Goal: Find contact information: Find contact information

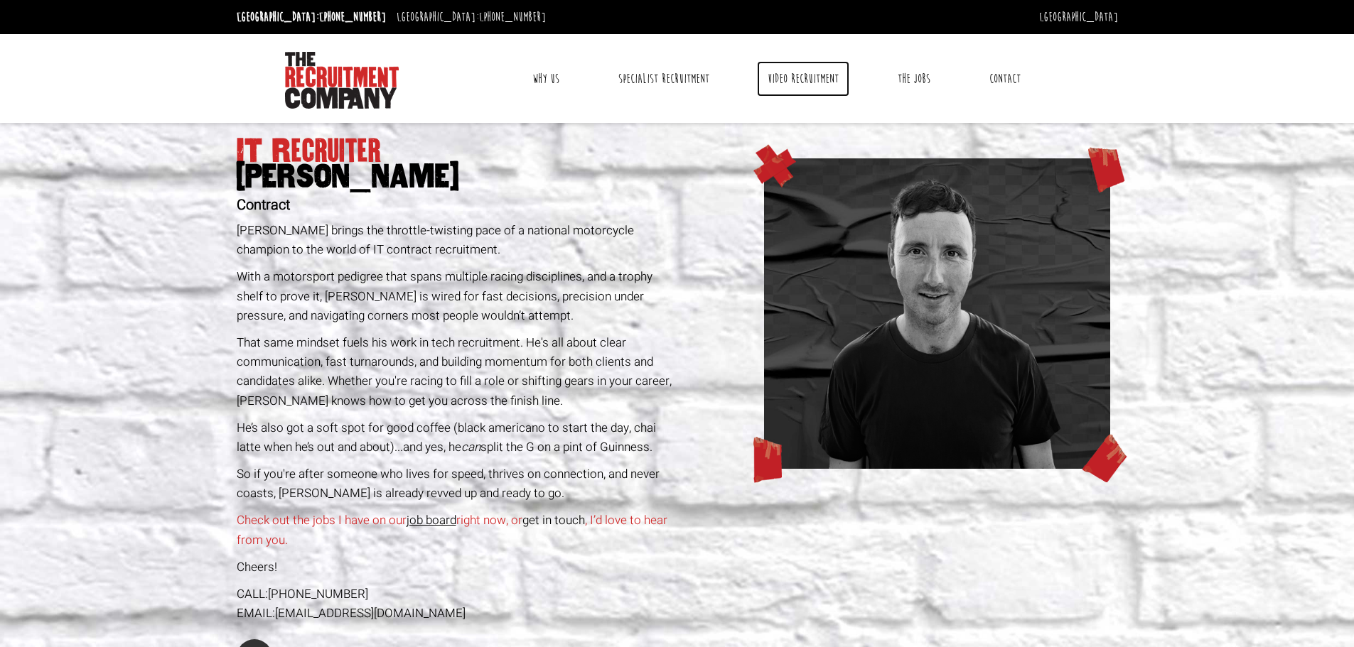
click at [817, 69] on link "Video Recruitment" at bounding box center [803, 79] width 92 height 36
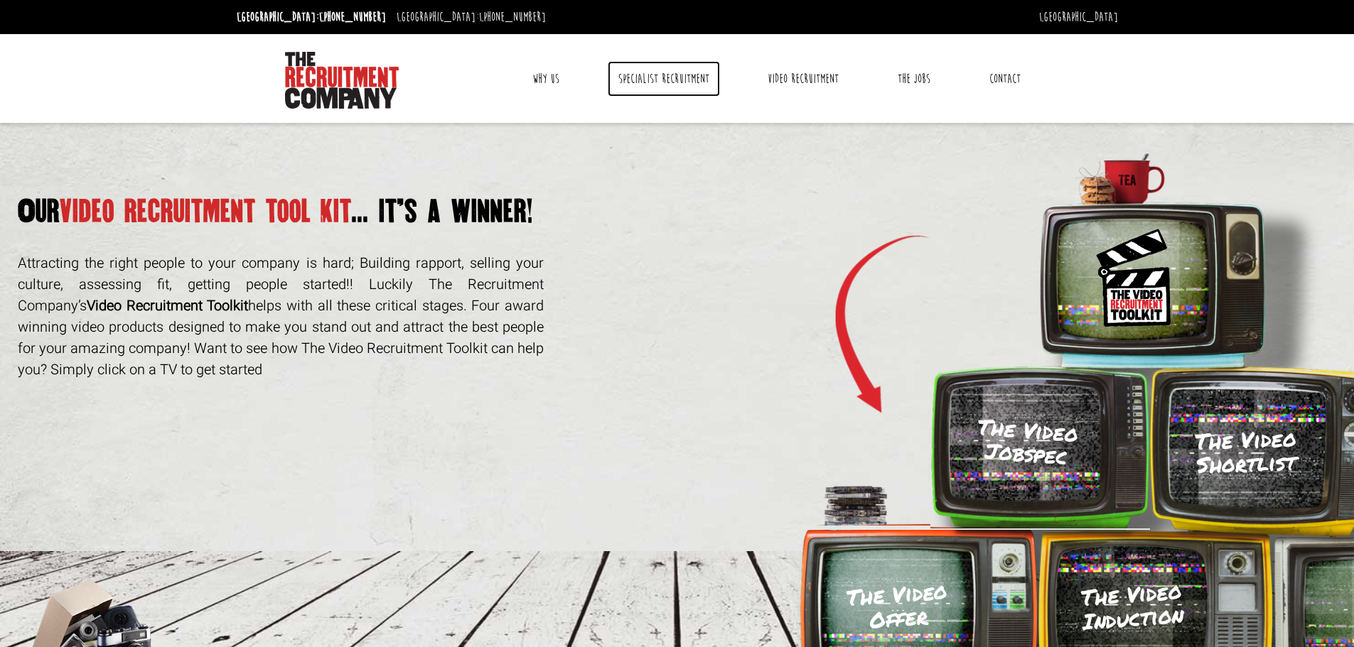
click at [660, 75] on link "Specialist Recruitment" at bounding box center [664, 79] width 112 height 36
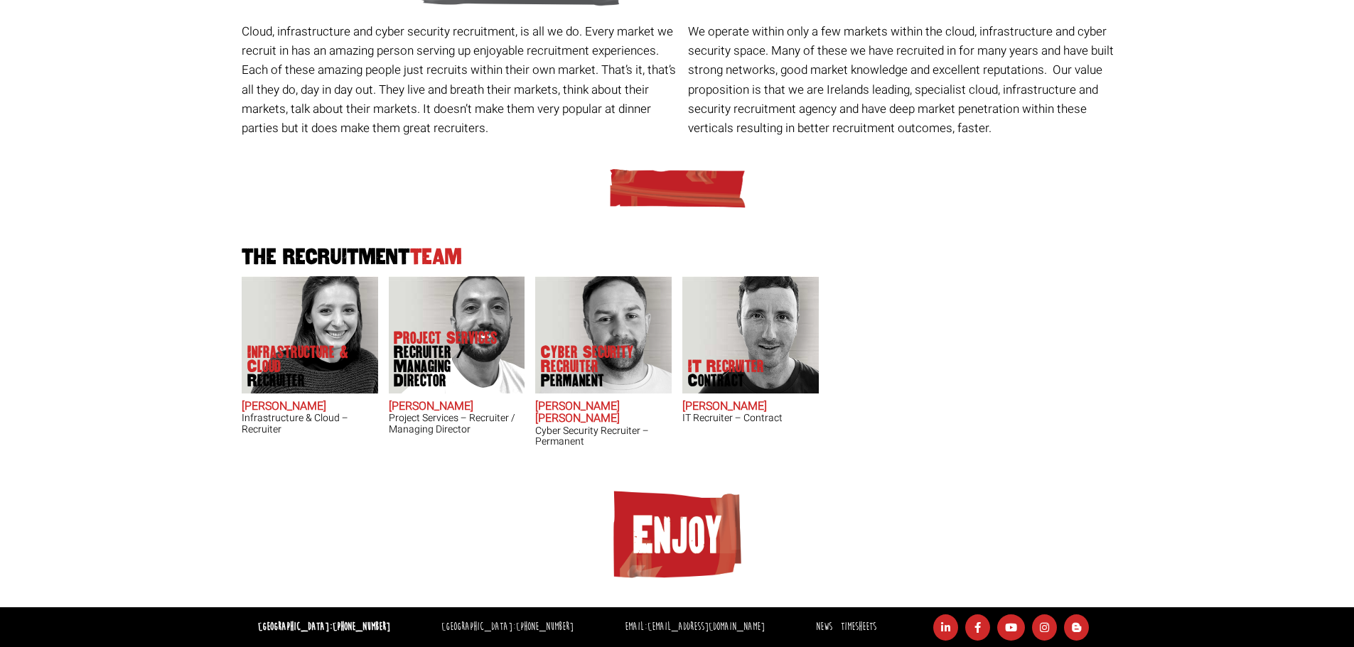
scroll to position [225, 0]
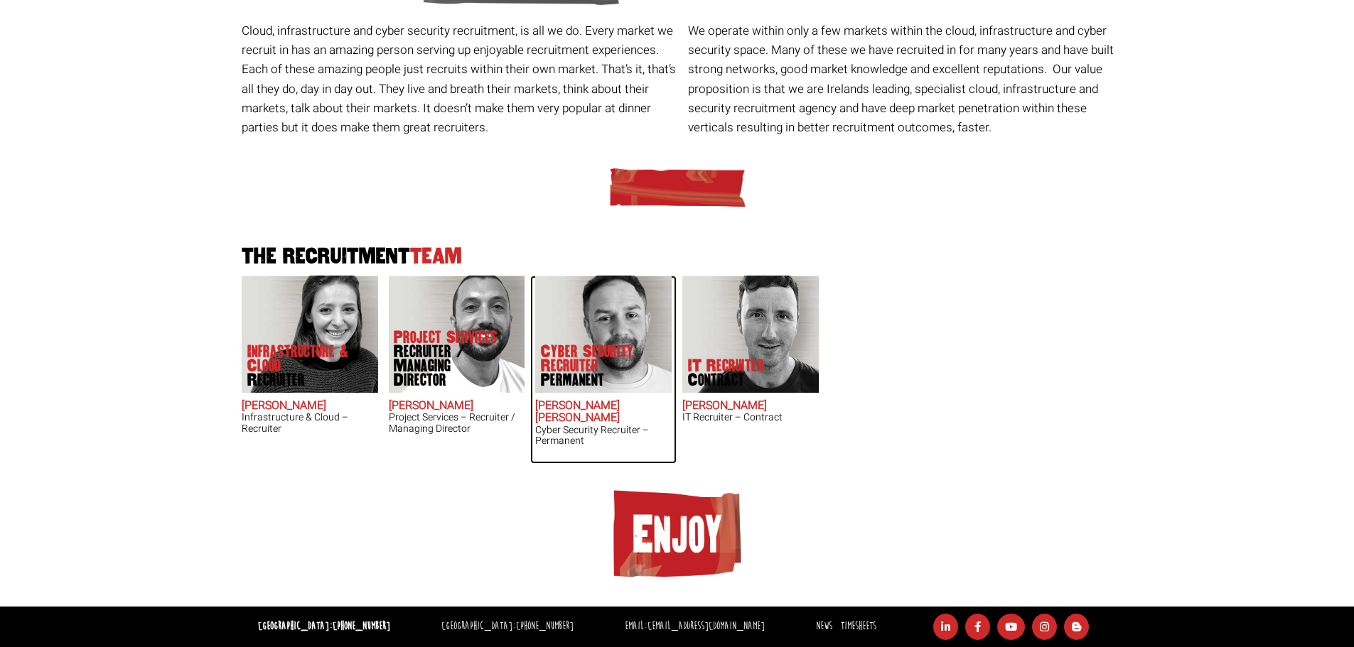
click at [610, 401] on h2 "John James Baird" at bounding box center [603, 412] width 136 height 25
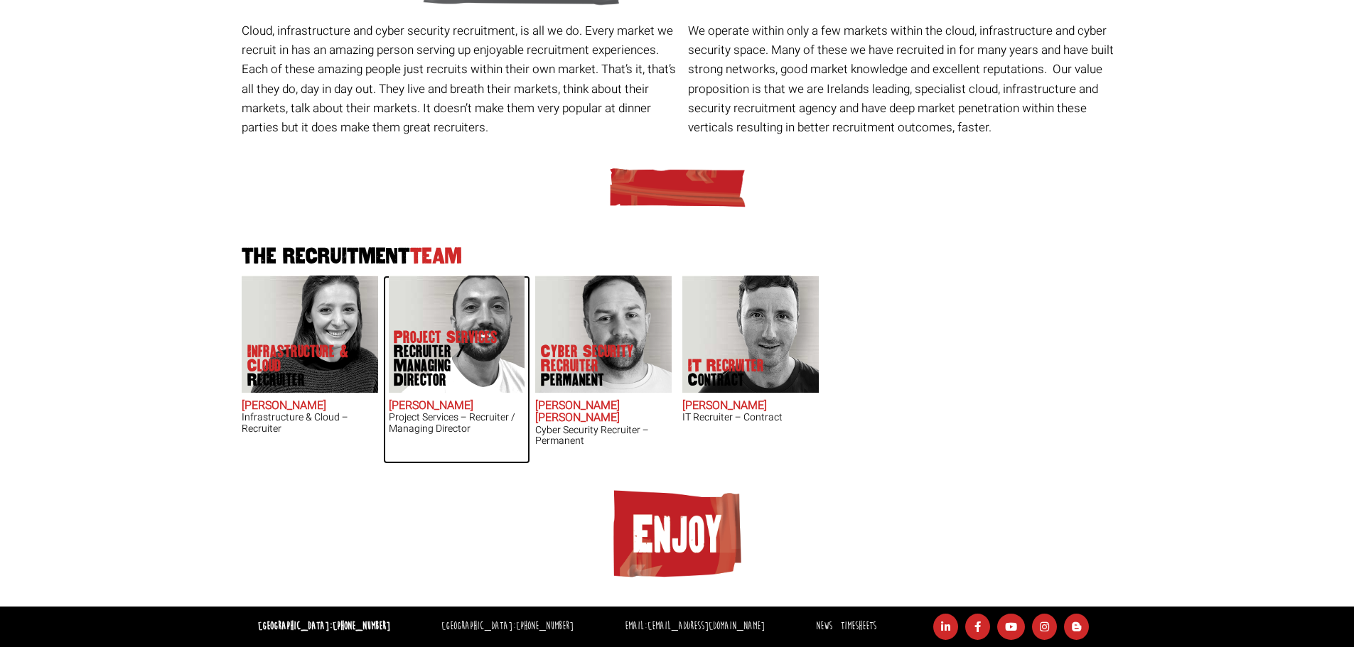
click at [417, 334] on img at bounding box center [456, 334] width 136 height 117
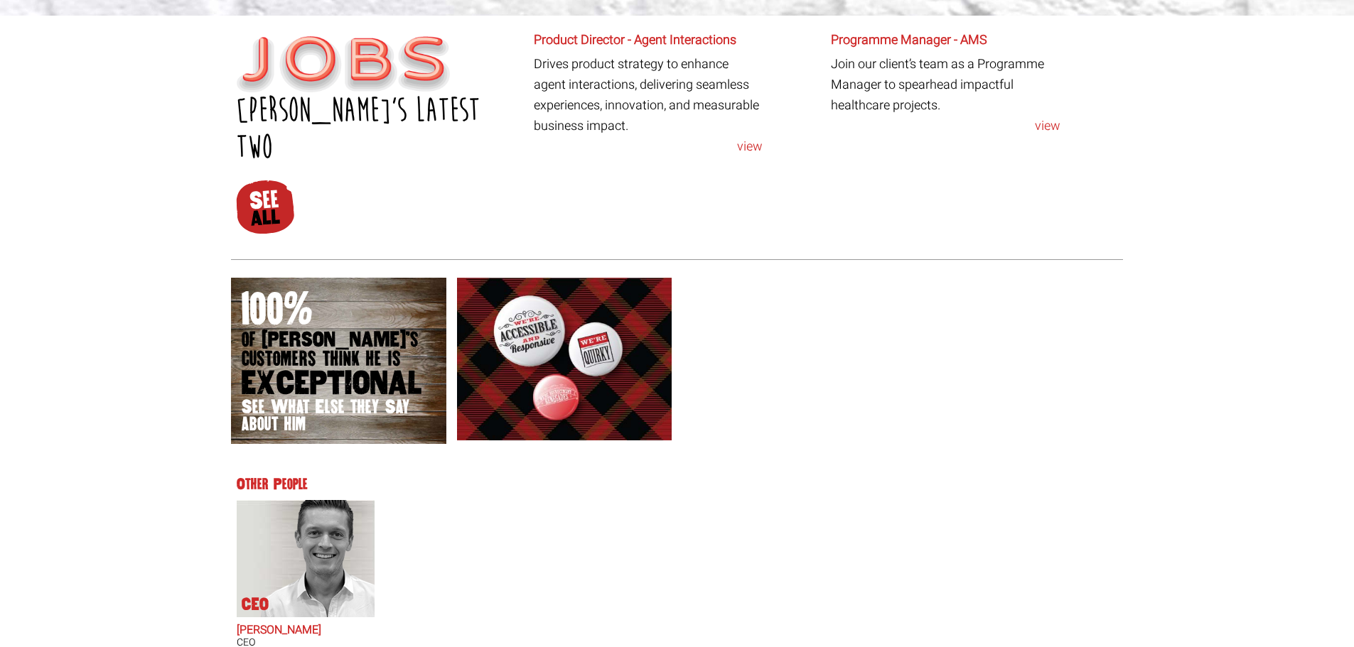
scroll to position [711, 0]
